Goal: Navigation & Orientation: Find specific page/section

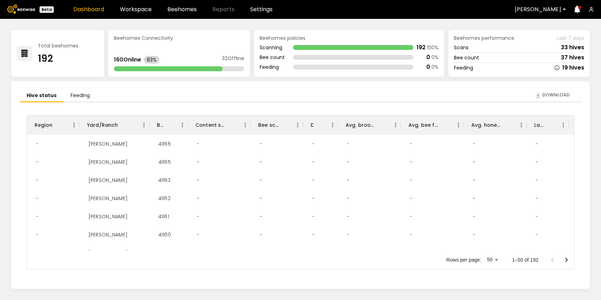
click at [529, 12] on div at bounding box center [538, 9] width 47 height 6
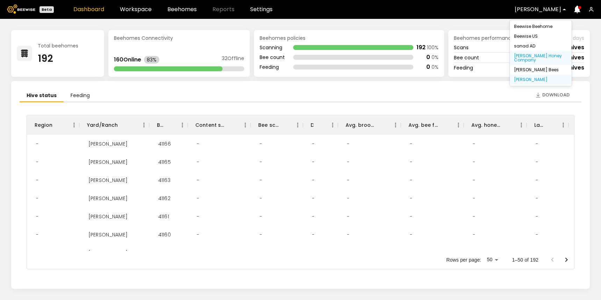
click at [526, 58] on div "[PERSON_NAME] Honey Company" at bounding box center [541, 58] width 54 height 8
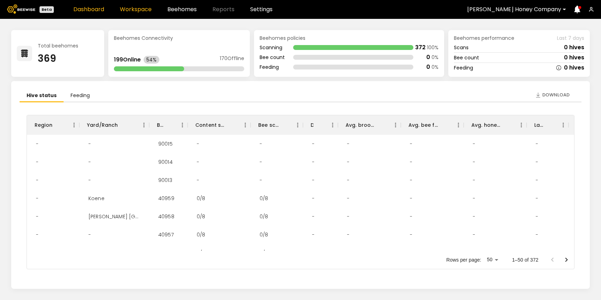
click at [135, 7] on link "Workspace" at bounding box center [136, 10] width 32 height 6
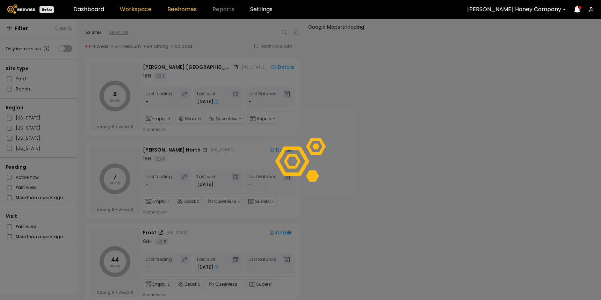
click at [183, 8] on link "Beehomes" at bounding box center [182, 10] width 29 height 6
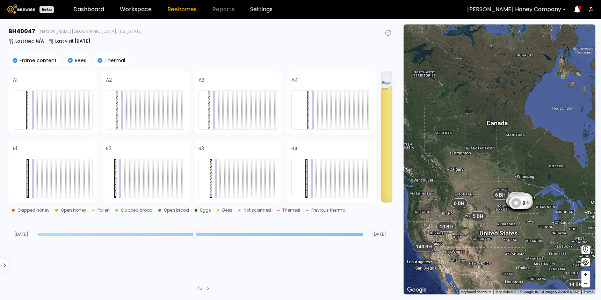
drag, startPoint x: 445, startPoint y: 271, endPoint x: 491, endPoint y: 218, distance: 70.7
click at [491, 218] on div "5 BH" at bounding box center [486, 221] width 17 height 10
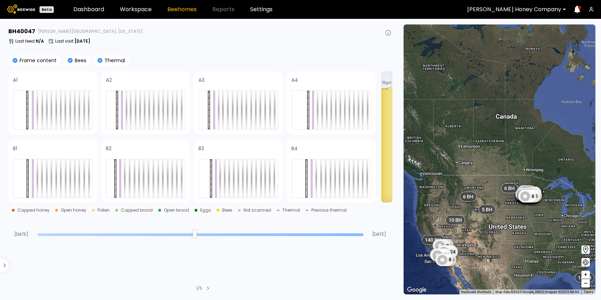
drag, startPoint x: 464, startPoint y: 242, endPoint x: 501, endPoint y: 206, distance: 52.2
click at [501, 206] on div "35 16 22 11 16 38 16 8 16 16 24 8 7 44 7 6 23 7 52 16 20 23 8 22 46 53 8 31 22 …" at bounding box center [500, 159] width 192 height 270
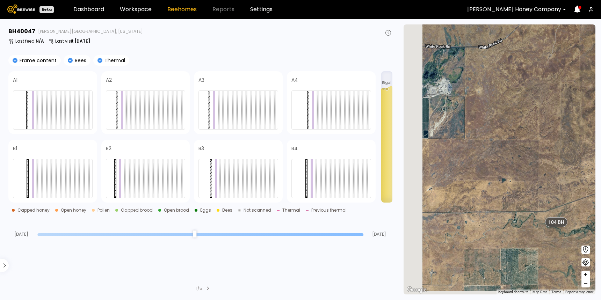
drag, startPoint x: 450, startPoint y: 256, endPoint x: 565, endPoint y: 231, distance: 118.1
click at [565, 231] on div "1 BH 1 BH 1 BH 1 BH 1 BH 5 BH 1 BH 1 BH 1 BH 1 BH 1 BH 1 BH 1 BH 1 BH 1 BH 1 BH…" at bounding box center [500, 159] width 192 height 270
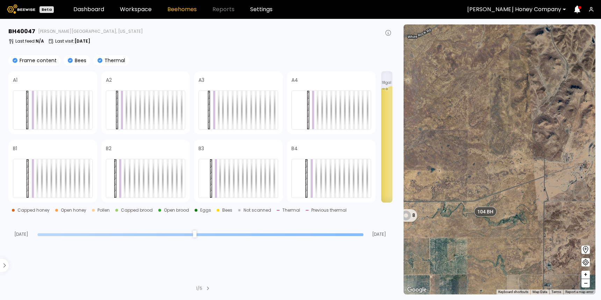
drag, startPoint x: 566, startPoint y: 230, endPoint x: 466, endPoint y: 226, distance: 99.7
click at [466, 226] on div "1 BH 1 BH 1 BH 1 BH 1 BH 5 BH 1 BH 1 BH 1 BH 1 BH 1 BH 1 BH 1 BH 1 BH 1 BH 1 BH…" at bounding box center [500, 159] width 192 height 270
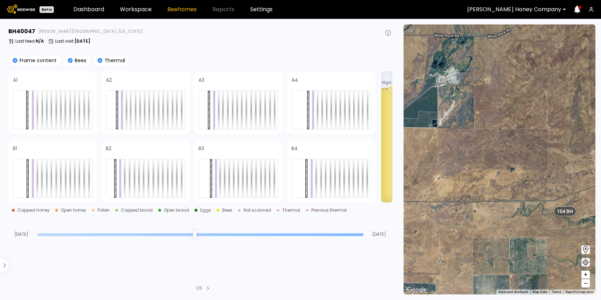
drag, startPoint x: 447, startPoint y: 218, endPoint x: 535, endPoint y: 218, distance: 87.8
click at [535, 218] on div "1 BH 1 BH 1 BH 1 BH 1 BH 5 BH 1 BH 1 BH 1 BH 1 BH 1 BH 1 BH 1 BH 1 BH 1 BH 1 BH…" at bounding box center [500, 159] width 192 height 270
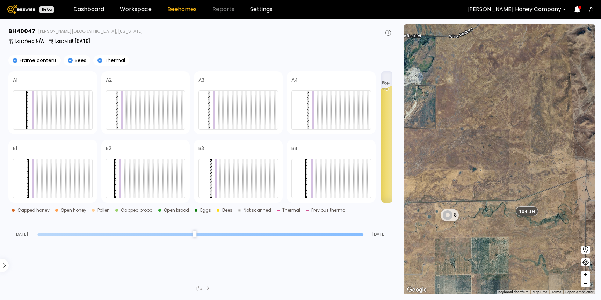
drag, startPoint x: 572, startPoint y: 227, endPoint x: 520, endPoint y: 227, distance: 51.8
click at [520, 227] on div "1 BH 1 BH 1 BH 1 BH 1 BH 5 BH 1 BH 1 BH 1 BH 1 BH 1 BH 1 BH 1 BH 1 BH 1 BH 1 BH…" at bounding box center [500, 159] width 192 height 270
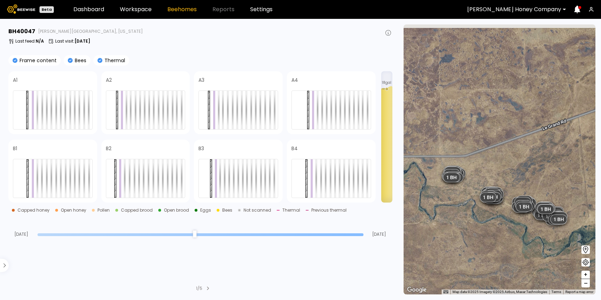
drag, startPoint x: 539, startPoint y: 205, endPoint x: 498, endPoint y: 235, distance: 51.3
click at [498, 235] on div "1 BH 1 BH 1 BH 1 BH 1 BH 1 BH 1 BH 1 BH 1 BH 1 BH 1 BH 1 BH 1 BH 1 BH 1 BH 1 BH…" at bounding box center [500, 159] width 192 height 270
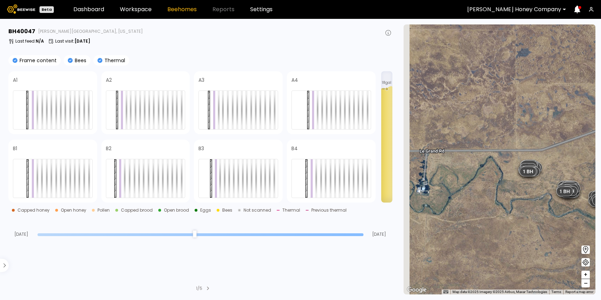
drag, startPoint x: 487, startPoint y: 236, endPoint x: 568, endPoint y: 230, distance: 81.0
click at [568, 230] on div "1 BH 1 BH 1 BH 1 BH 1 BH 1 BH 1 BH 1 BH 1 BH 1 BH 1 BH 1 BH 1 BH 1 BH 1 BH 1 BH…" at bounding box center [500, 159] width 192 height 270
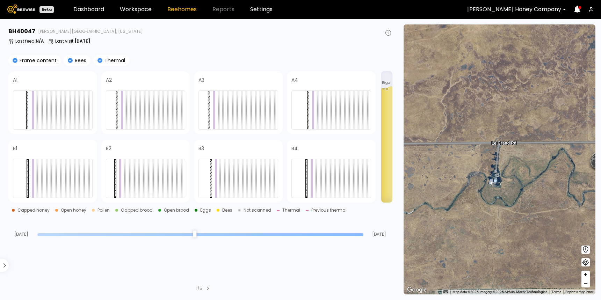
drag, startPoint x: 454, startPoint y: 215, endPoint x: 527, endPoint y: 207, distance: 74.2
click at [527, 207] on div "1 BH 1 BH 1 BH 1 BH 1 BH 1 BH 1 BH 1 BH 1 BH 1 BH 1 BH 1 BH 1 BH 1 BH 1 BH 1 BH…" at bounding box center [500, 159] width 192 height 270
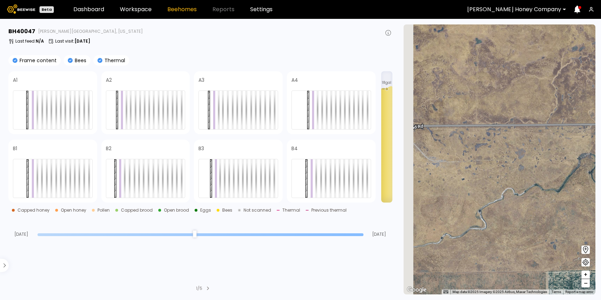
drag, startPoint x: 450, startPoint y: 209, endPoint x: 550, endPoint y: 191, distance: 101.0
click at [550, 191] on div "1 BH 1 BH 1 BH 1 BH 1 BH 1 BH 1 BH 1 BH 1 BH 1 BH 1 BH 1 BH 1 BH 1 BH 1 BH 1 BH…" at bounding box center [500, 159] width 192 height 270
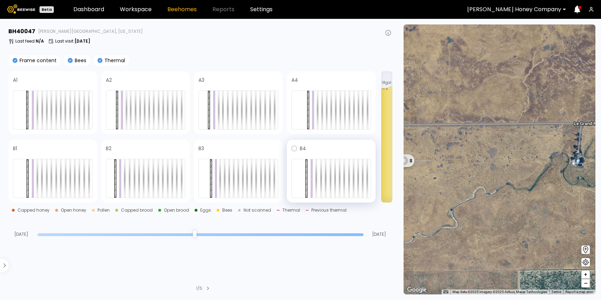
drag, startPoint x: 489, startPoint y: 195, endPoint x: 357, endPoint y: 181, distance: 132.5
click at [359, 181] on main "BH 40047 [PERSON_NAME] [GEOGRAPHIC_DATA], [US_STATE] Last feed : N/A Last visit…" at bounding box center [300, 160] width 601 height 282
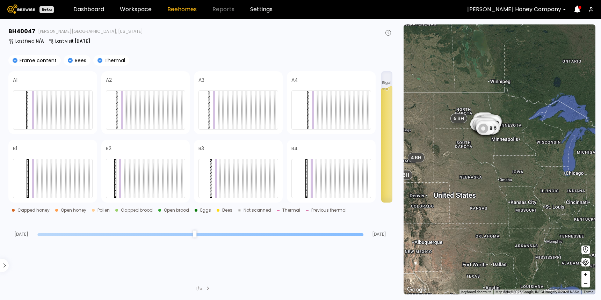
drag, startPoint x: 447, startPoint y: 159, endPoint x: 481, endPoint y: 139, distance: 39.8
click at [469, 145] on div "1 BH 1 BH 35 16 6 BH 8 7 44 7 6 23 7 52 16 20 23 8 22 46 53 8 31 22 33 4 16 8 2…" at bounding box center [500, 159] width 192 height 270
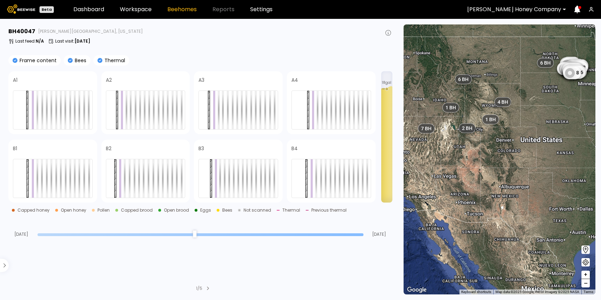
drag, startPoint x: 439, startPoint y: 151, endPoint x: 488, endPoint y: 137, distance: 51.3
click at [488, 137] on div "1 BH 1 BH 35 16 6 BH 8 7 44 7 6 23 7 52 16 20 23 8 22 46 53 8 31 22 33 4 16 8 2…" at bounding box center [500, 159] width 192 height 270
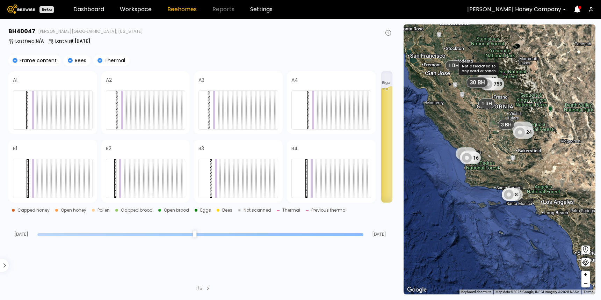
click at [471, 81] on span "30 BH" at bounding box center [477, 82] width 15 height 7
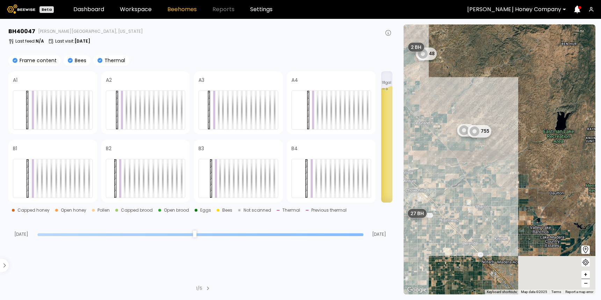
drag, startPoint x: 524, startPoint y: 177, endPoint x: 435, endPoint y: 152, distance: 92.7
click at [435, 152] on div "1 BH 1 BH 48 8 755 1 BH 1 BH 1 BH 1 BH 1 BH 1 BH 1 BH 1 BH 1 BH 1 BH 27 BH 2 BH…" at bounding box center [500, 159] width 192 height 270
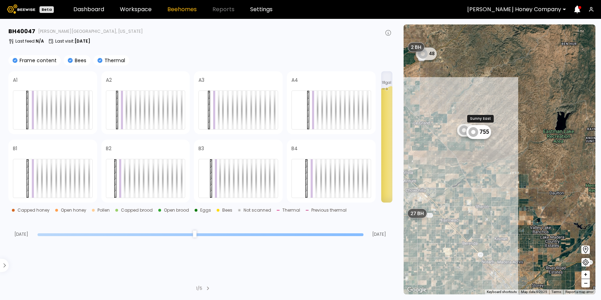
click at [479, 134] on div "755" at bounding box center [479, 132] width 25 height 14
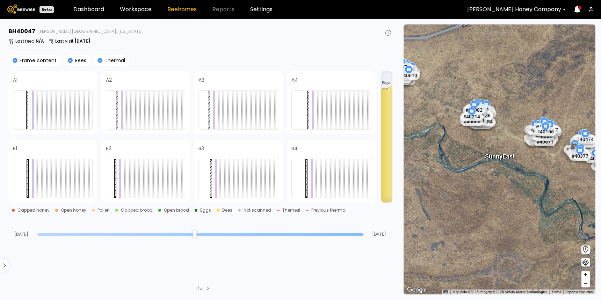
drag, startPoint x: 460, startPoint y: 158, endPoint x: 450, endPoint y: 146, distance: 16.2
click at [450, 146] on div "# 40676 # 40923 Sunny East # 40074 # 40424 # 40428 # 40488 # 40565 # 40573 # 40…" at bounding box center [500, 159] width 192 height 270
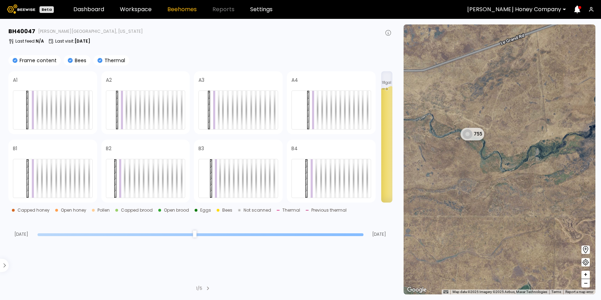
drag, startPoint x: 447, startPoint y: 148, endPoint x: 474, endPoint y: 148, distance: 27.3
click at [474, 148] on div "1 BH 1 BH 755 1 BH 1 BH 1 BH 1 BH 1 BH 1 BH 1 BH 1 BH 1 BH 1 BH 1 BH 1 BH 1 BH …" at bounding box center [500, 159] width 192 height 270
